Goal: Task Accomplishment & Management: Use online tool/utility

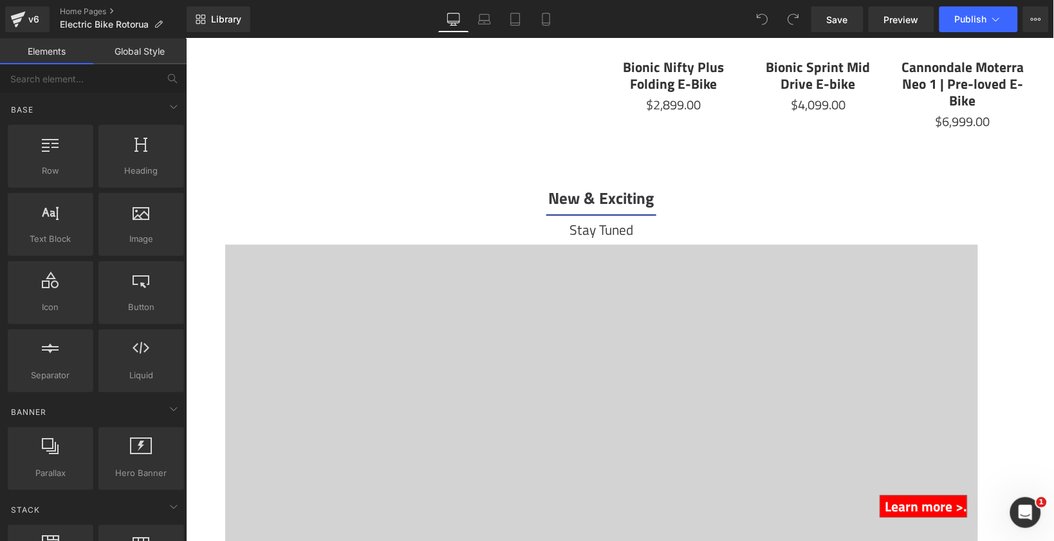
scroll to position [1974, 0]
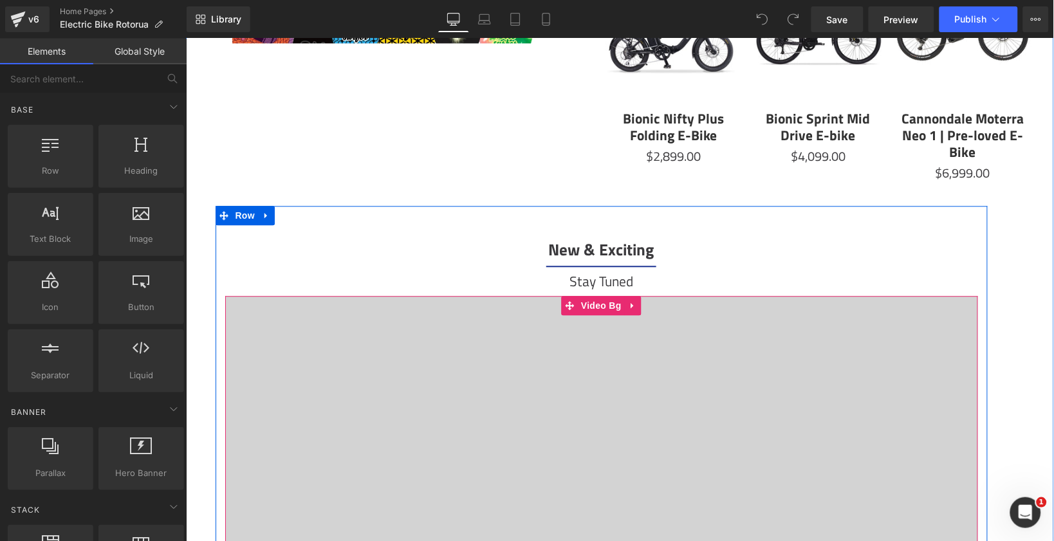
click at [674, 356] on div at bounding box center [601, 451] width 753 height 313
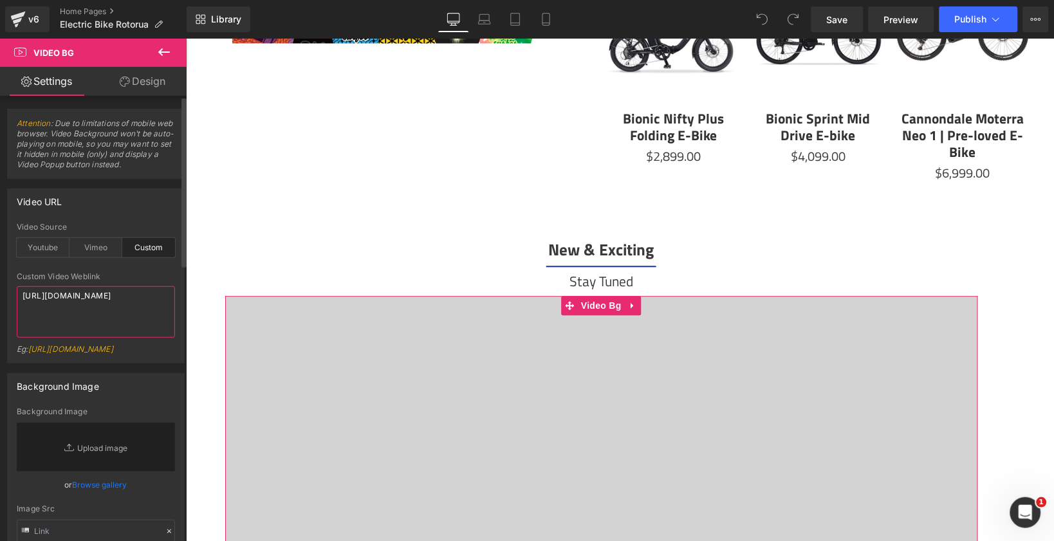
drag, startPoint x: 131, startPoint y: 321, endPoint x: 12, endPoint y: 281, distance: 125.8
click at [12, 280] on div "custom Video Source Youtube Vimeo Custom Youtube Weblink [URL][DOMAIN_NAME] Eg:…" at bounding box center [96, 293] width 176 height 140
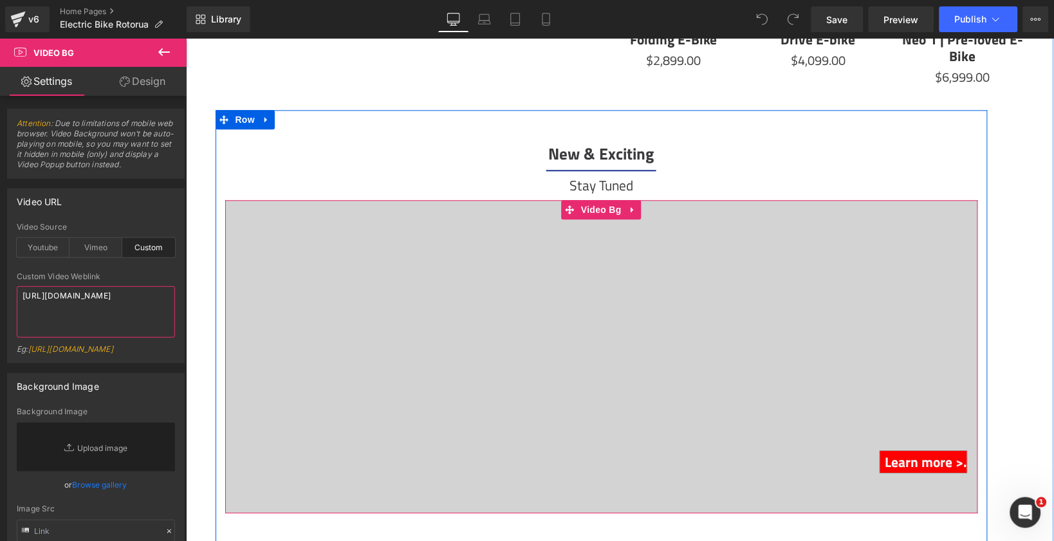
scroll to position [2076, 0]
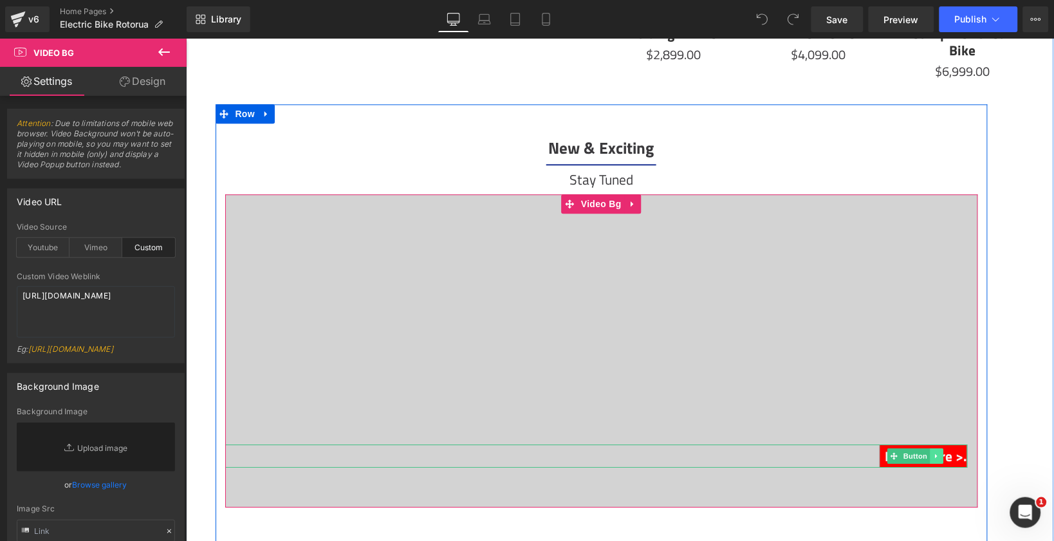
click at [933, 448] on link at bounding box center [937, 455] width 14 height 15
click at [895, 448] on link "Button" at bounding box center [908, 455] width 42 height 15
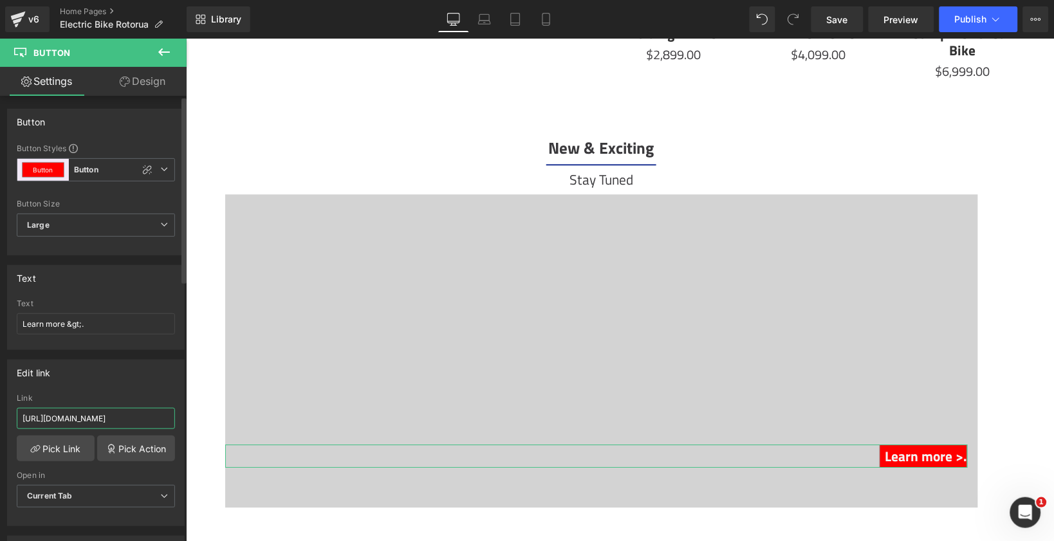
click at [144, 409] on input "[URL][DOMAIN_NAME]" at bounding box center [96, 418] width 158 height 21
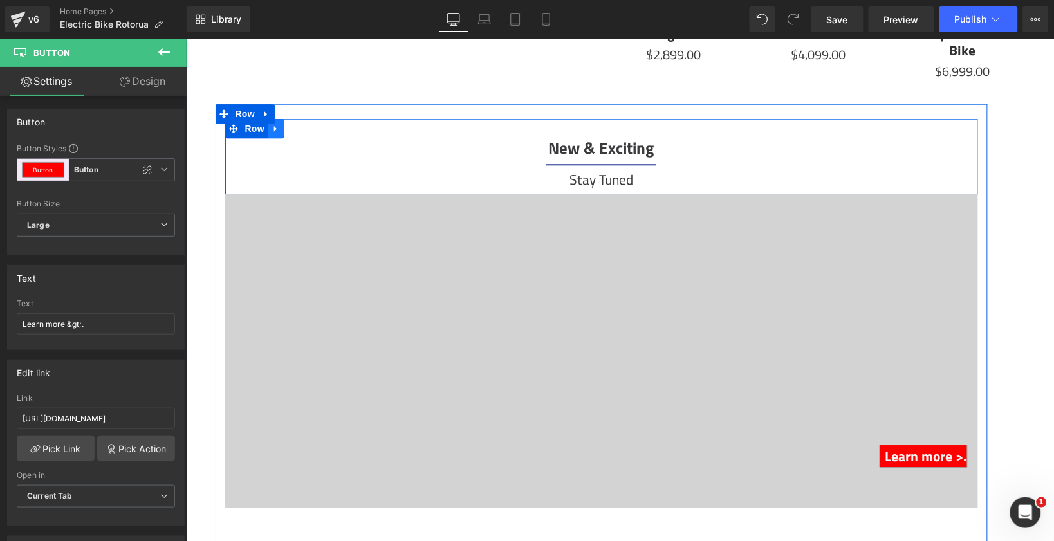
click at [275, 123] on icon at bounding box center [275, 128] width 9 height 10
click at [304, 124] on icon at bounding box center [308, 128] width 9 height 9
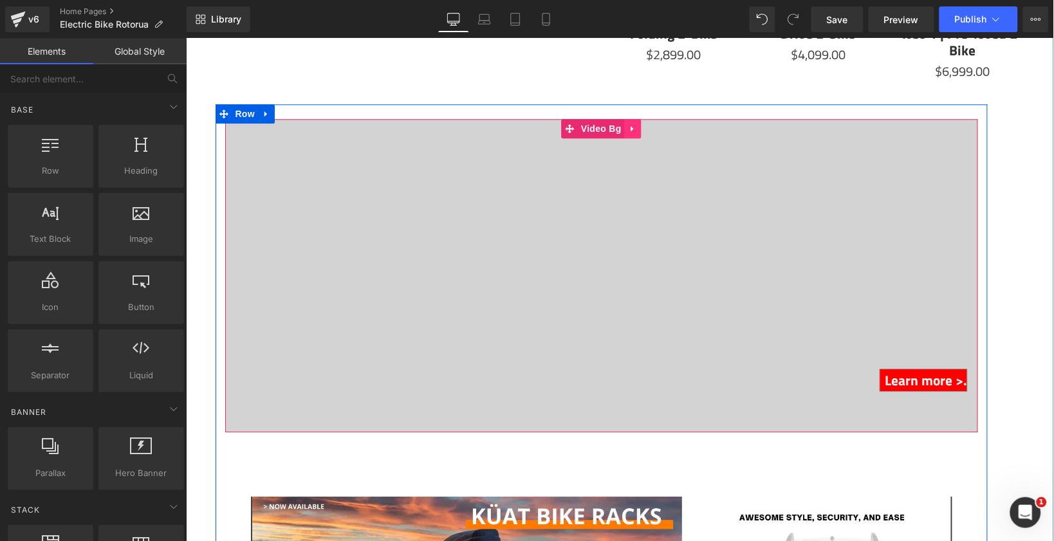
click at [631, 125] on icon at bounding box center [632, 128] width 3 height 6
click at [637, 124] on icon at bounding box center [641, 128] width 9 height 9
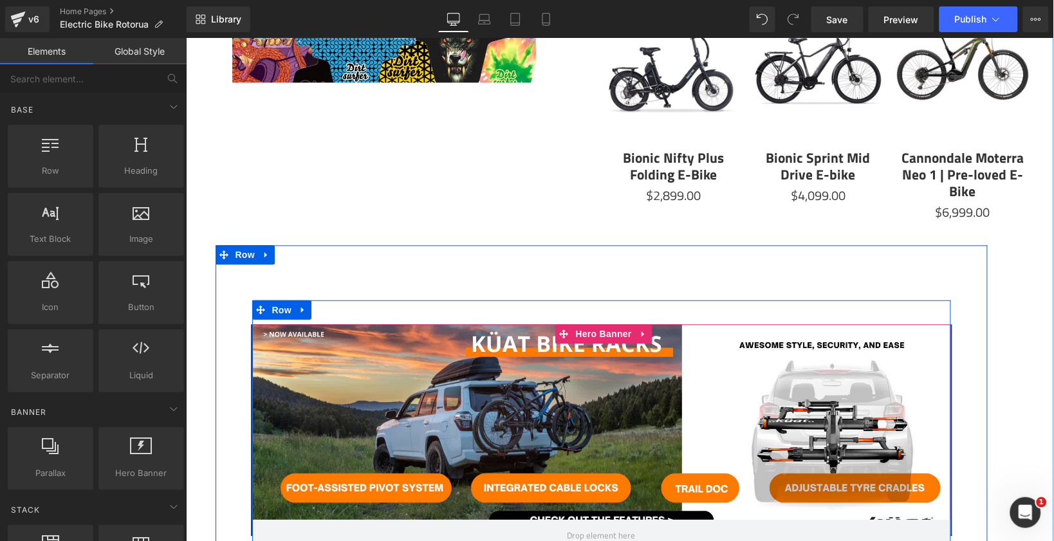
scroll to position [1932, 0]
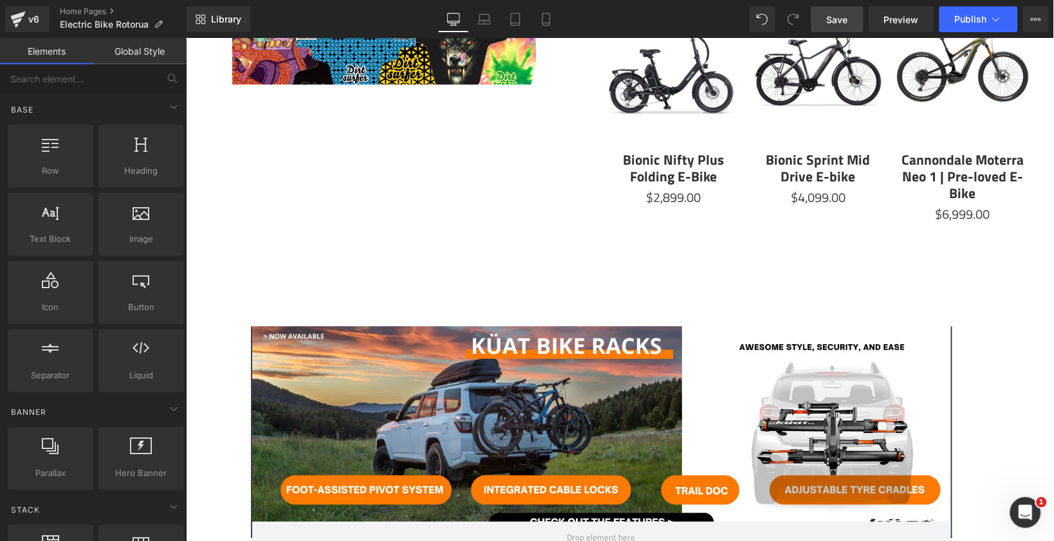
click at [855, 17] on link "Save" at bounding box center [838, 19] width 52 height 26
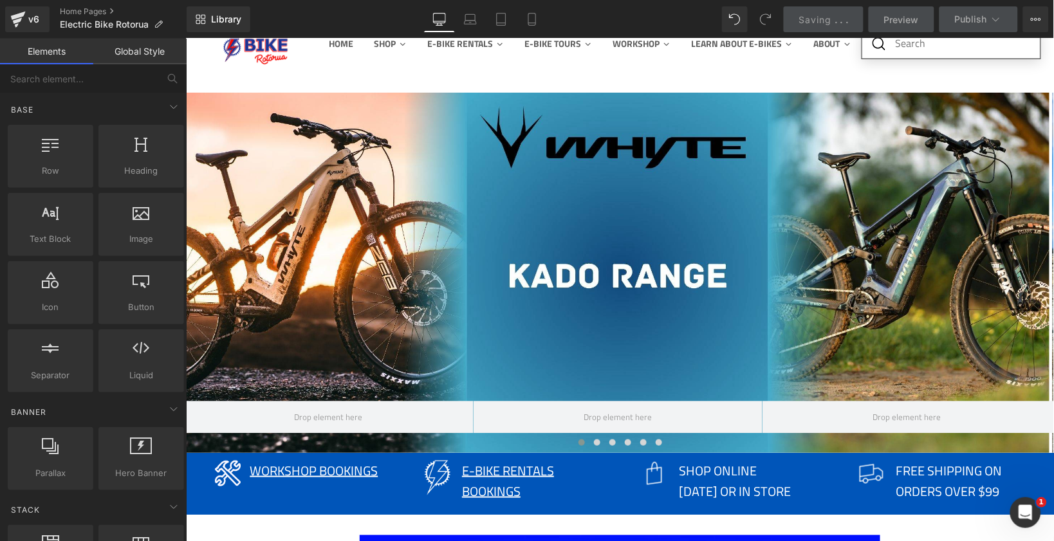
scroll to position [122, 0]
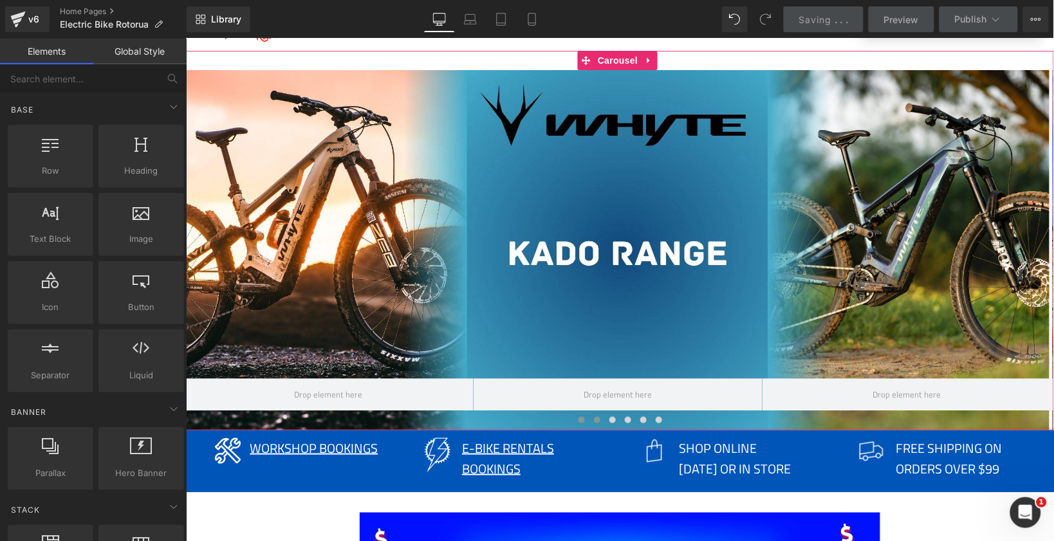
click at [593, 418] on span at bounding box center [596, 419] width 6 height 6
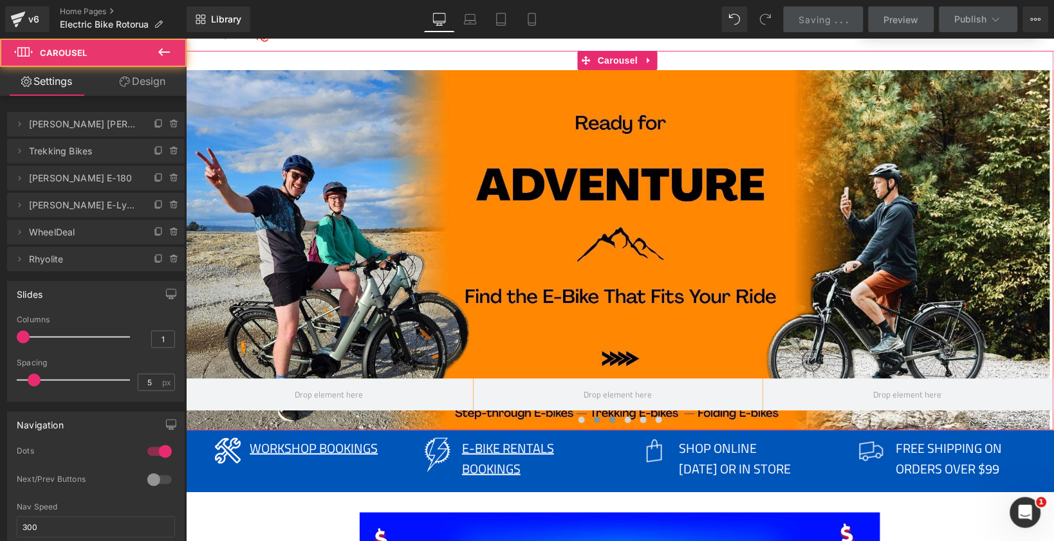
click at [612, 418] on span at bounding box center [612, 419] width 6 height 6
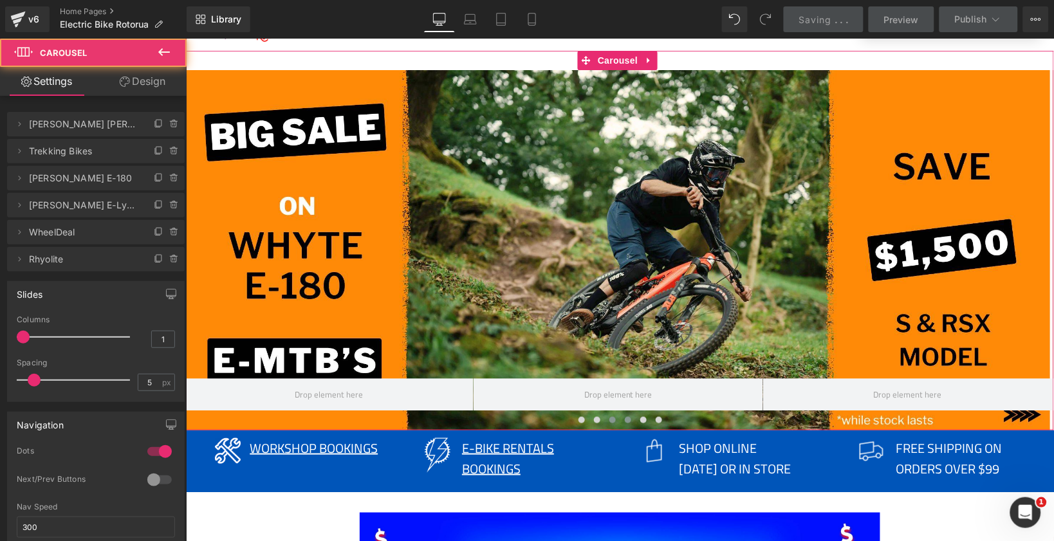
click at [630, 418] on button at bounding box center [627, 419] width 15 height 13
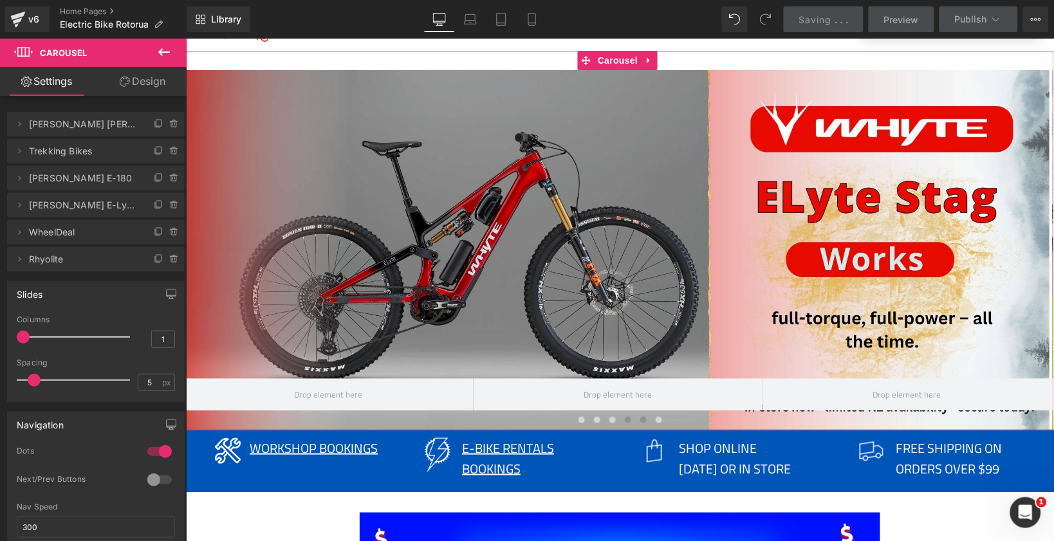
click at [642, 417] on span at bounding box center [643, 419] width 6 height 6
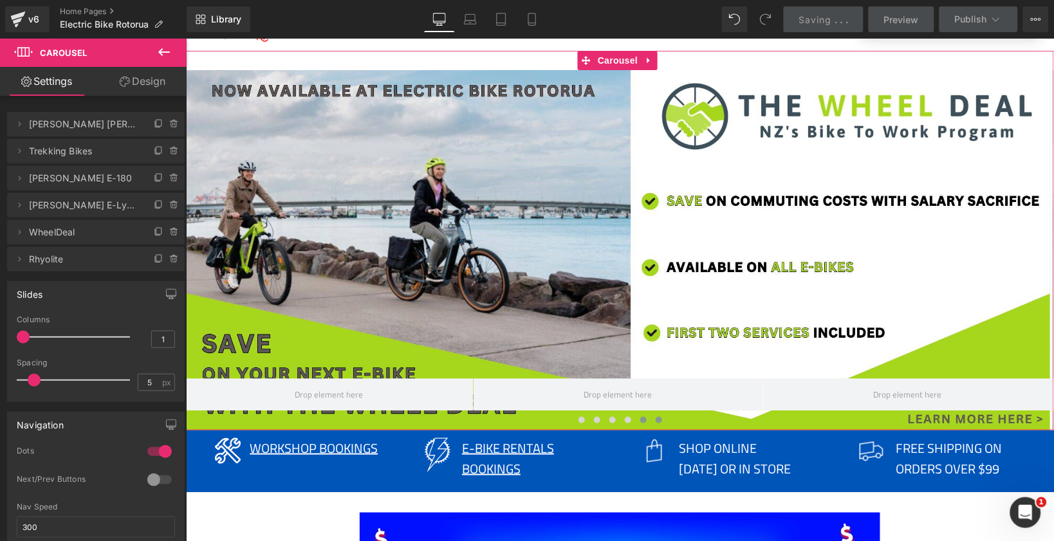
click at [655, 417] on span at bounding box center [658, 419] width 6 height 6
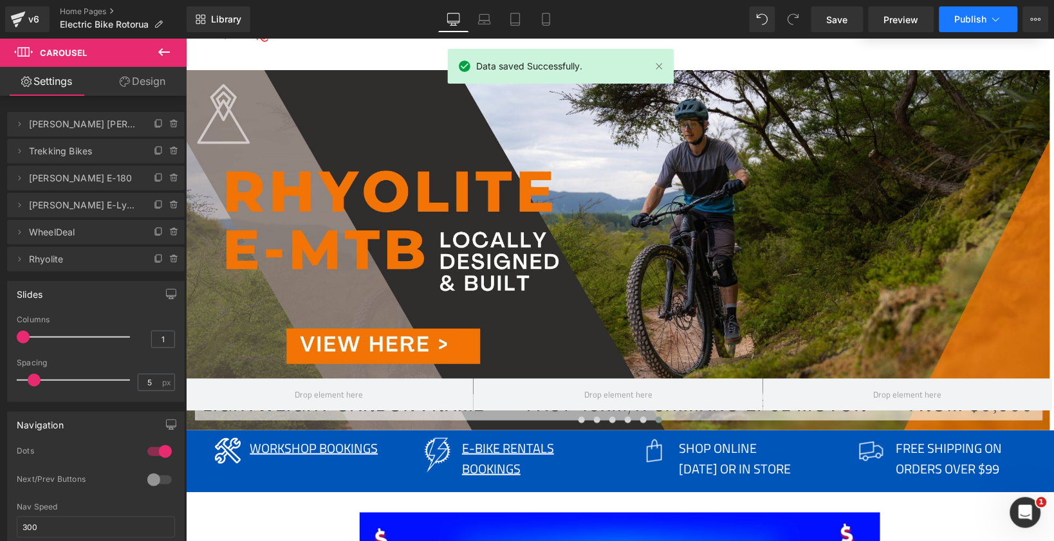
click at [959, 17] on span "Publish" at bounding box center [971, 19] width 32 height 10
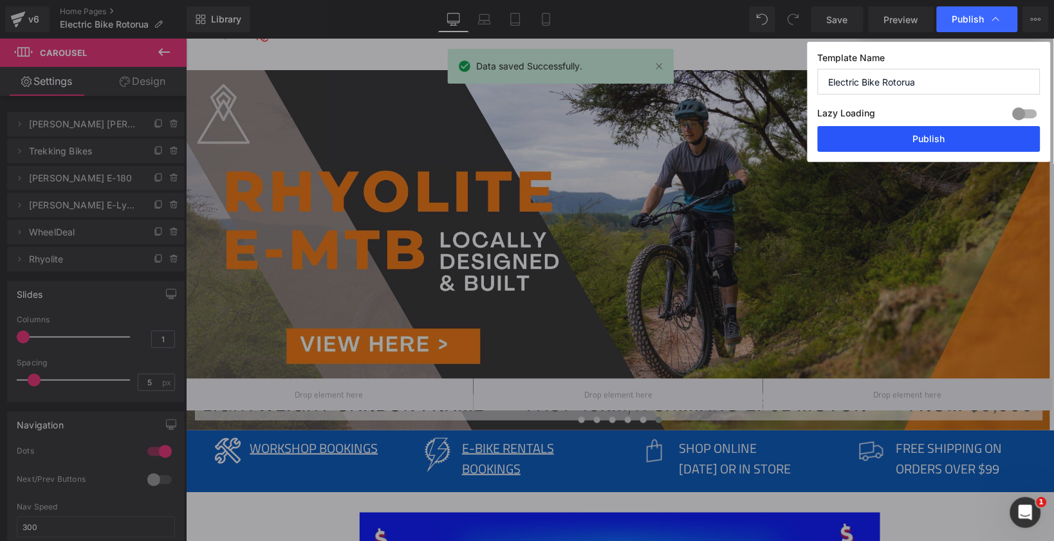
click at [926, 141] on button "Publish" at bounding box center [929, 139] width 223 height 26
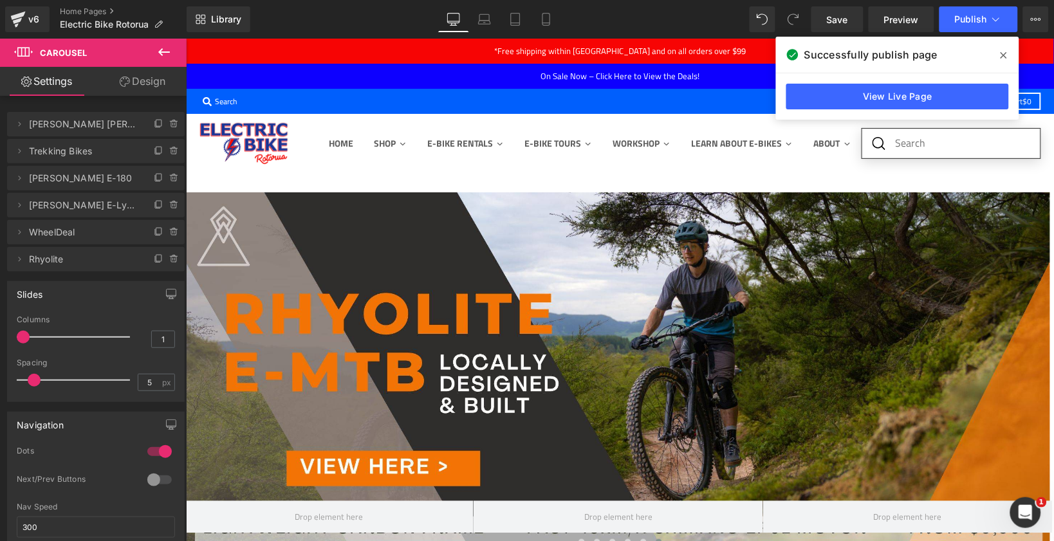
scroll to position [0, 0]
click at [1009, 59] on span at bounding box center [1004, 55] width 21 height 21
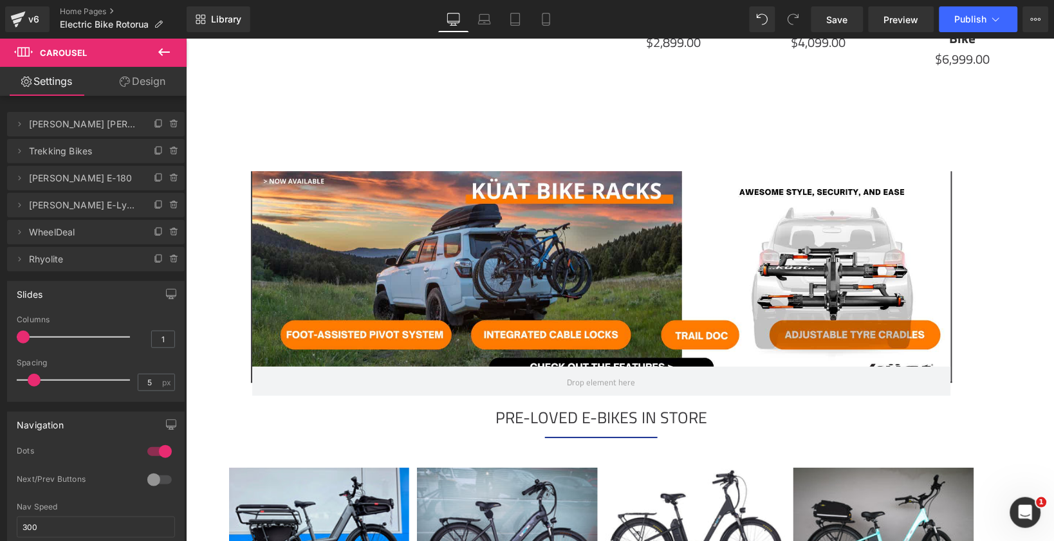
scroll to position [2478, 0]
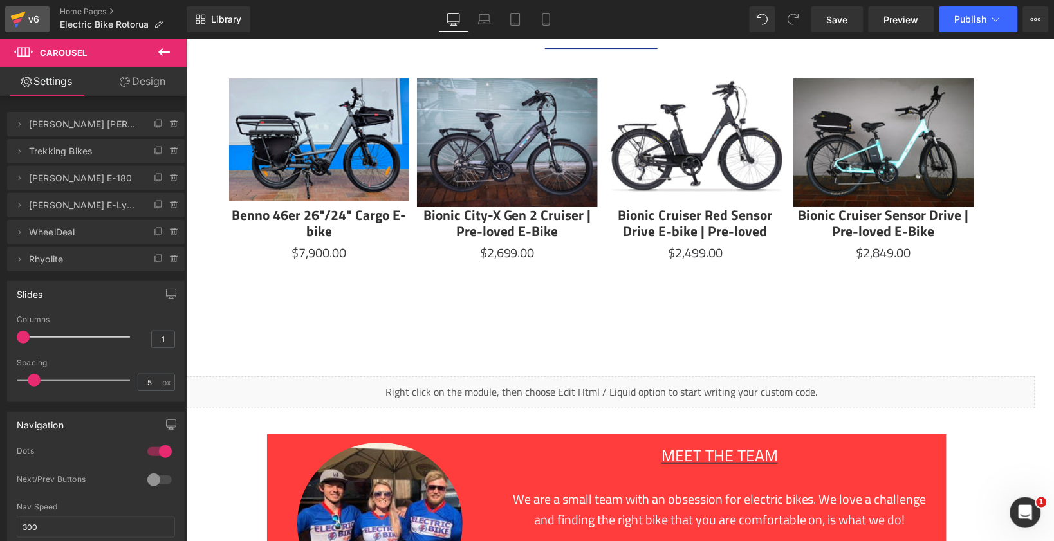
click at [37, 17] on div "v6" at bounding box center [34, 19] width 16 height 17
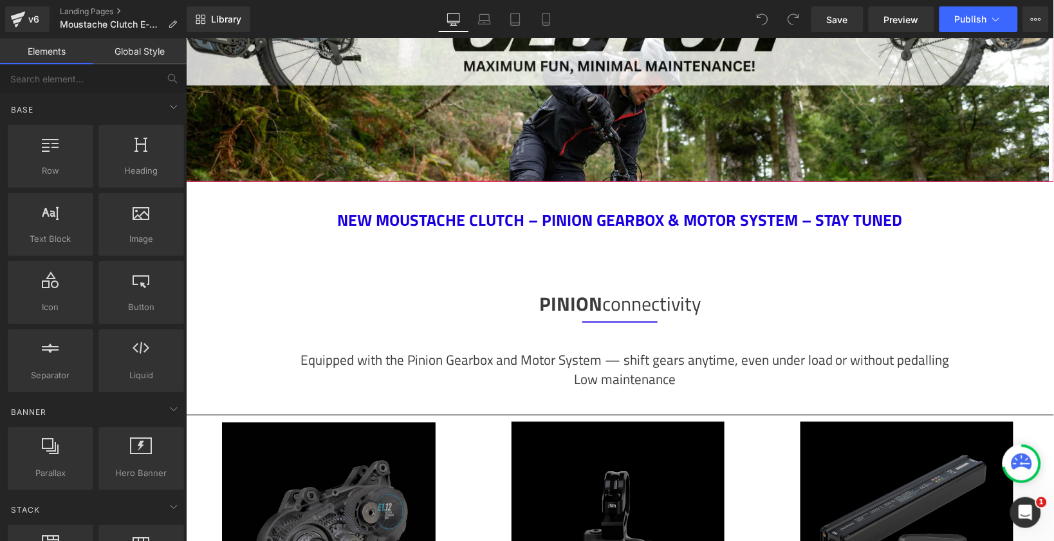
scroll to position [26, 0]
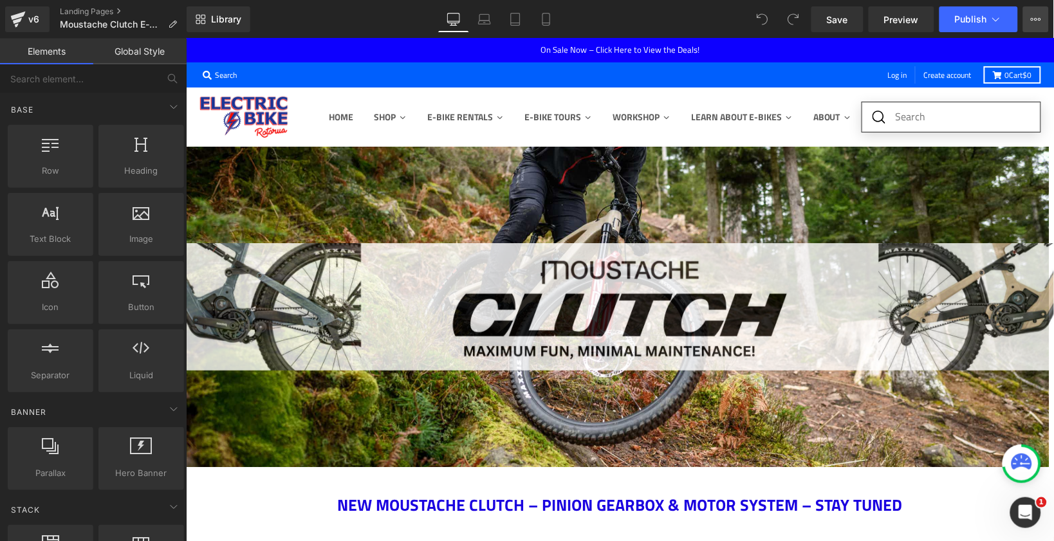
click at [1040, 15] on icon at bounding box center [1036, 19] width 10 height 10
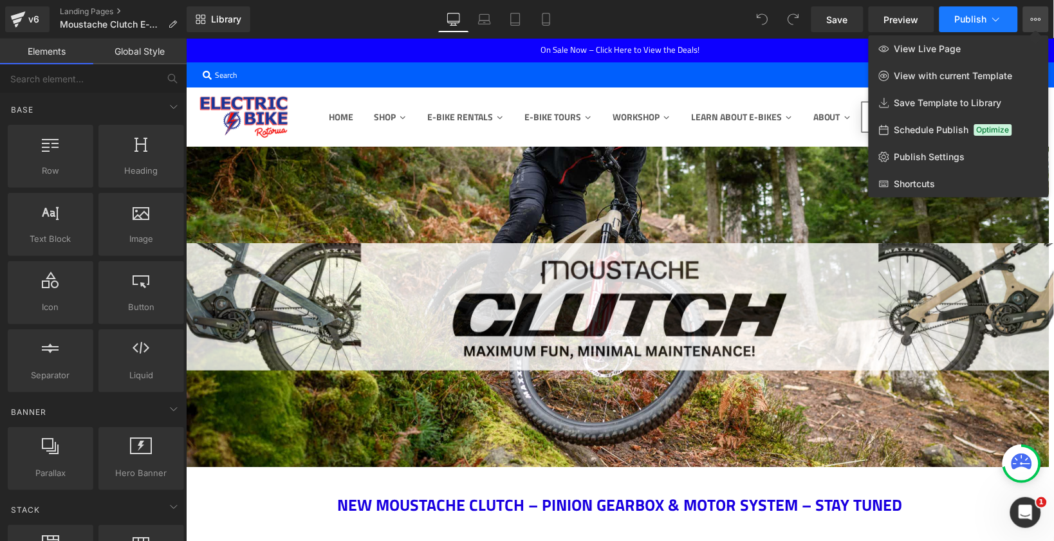
click at [1005, 24] on button "Publish" at bounding box center [979, 19] width 79 height 26
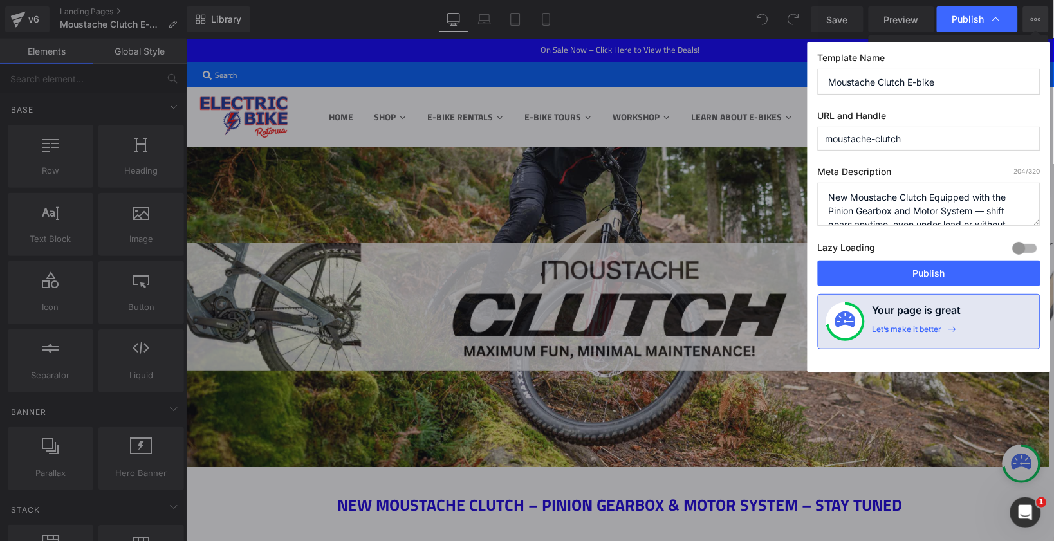
click at [1005, 24] on div "Publish" at bounding box center [977, 19] width 81 height 26
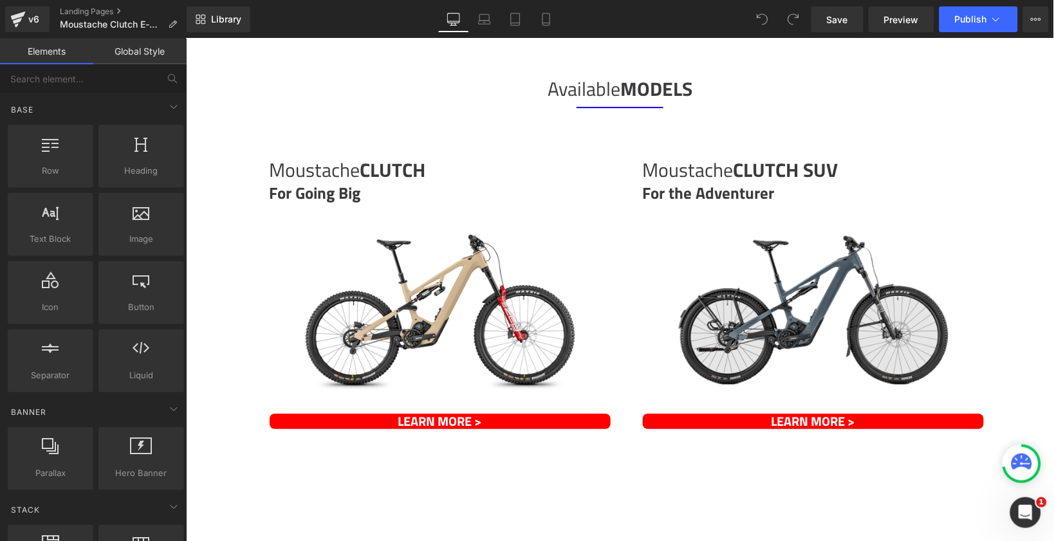
scroll to position [1164, 0]
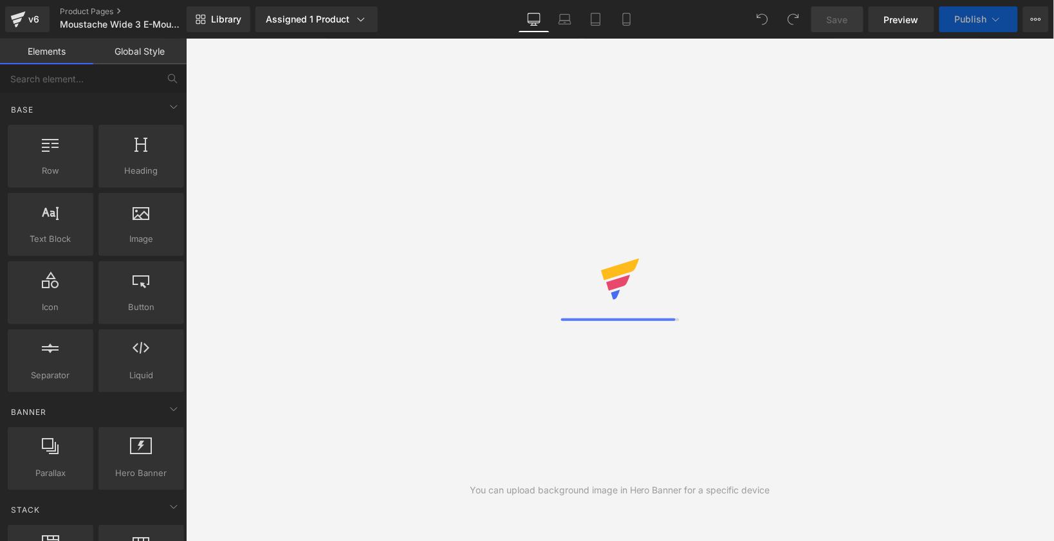
scroll to position [58, 864]
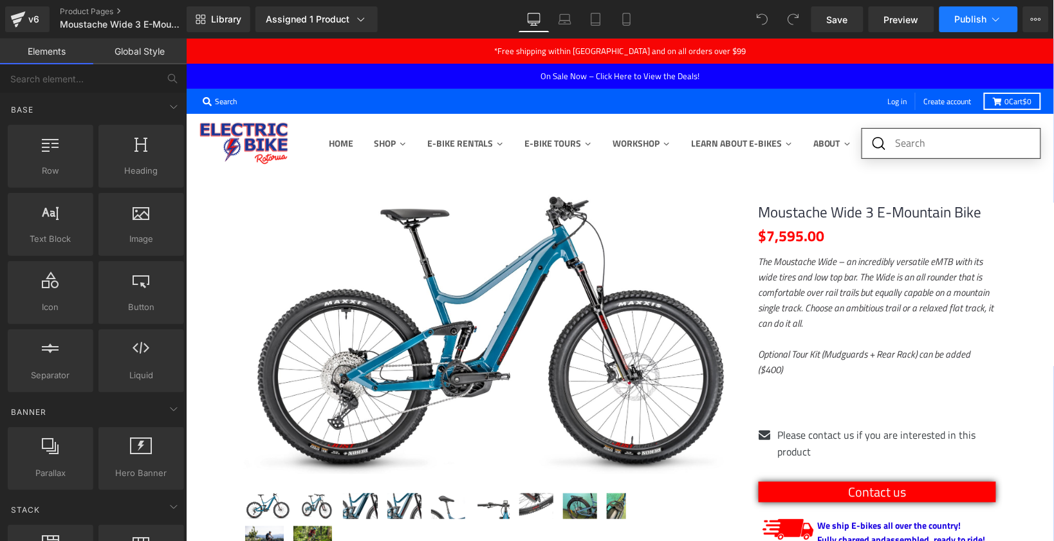
click at [989, 19] on button "Publish" at bounding box center [979, 19] width 79 height 26
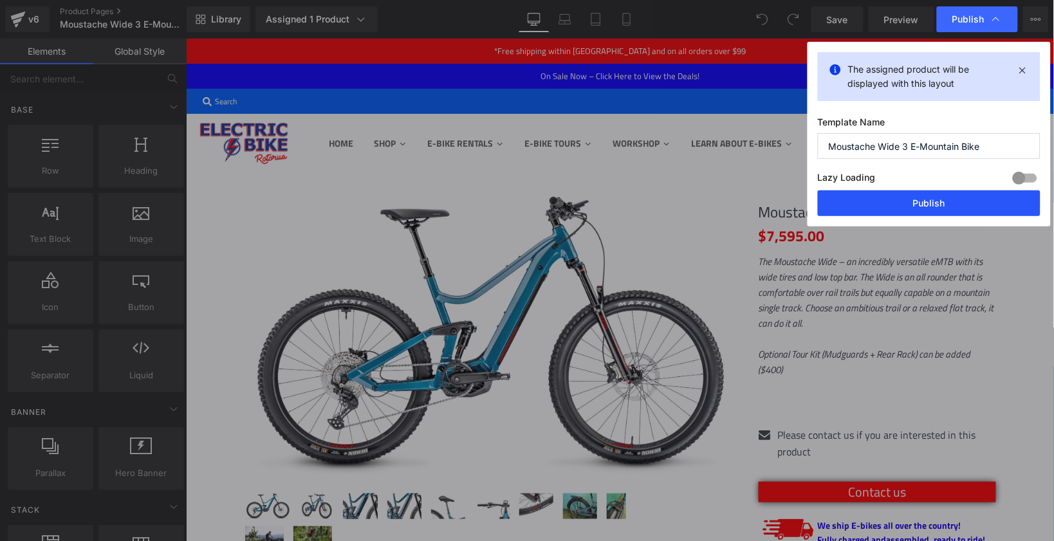
click at [952, 207] on button "Publish" at bounding box center [929, 204] width 223 height 26
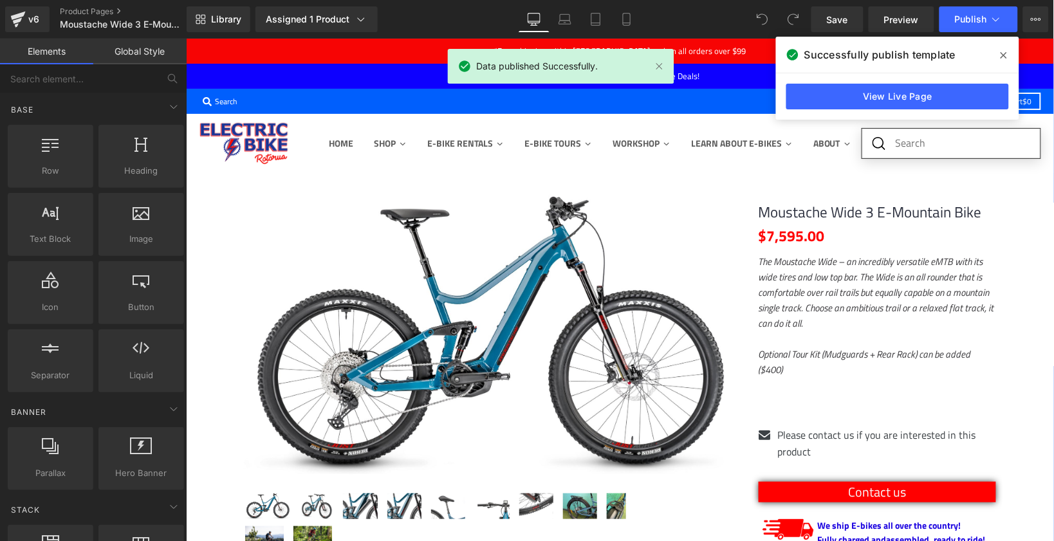
scroll to position [0, 0]
click at [1004, 50] on icon at bounding box center [1004, 55] width 6 height 10
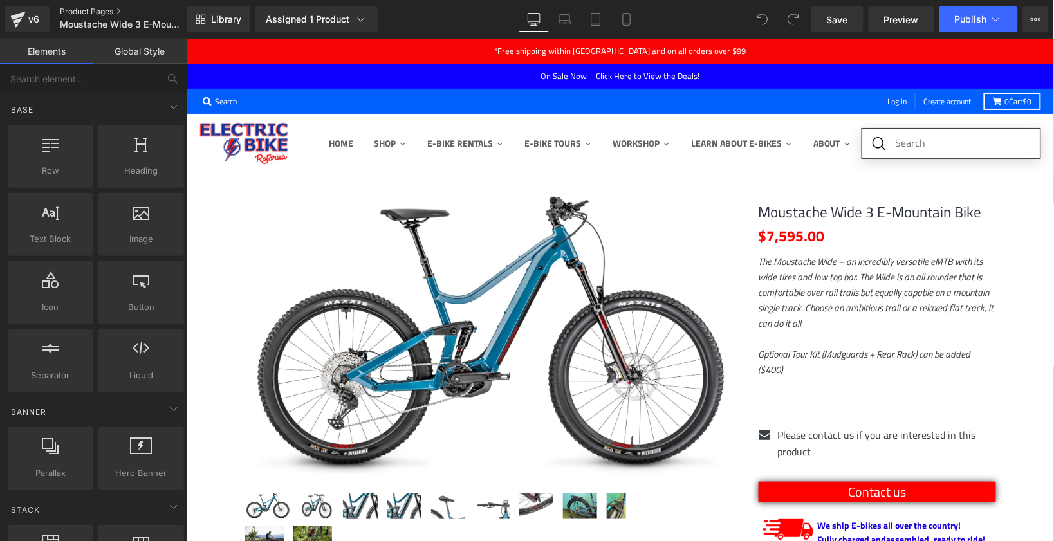
click at [88, 11] on link "Product Pages" at bounding box center [134, 11] width 148 height 10
